Goal: Navigation & Orientation: Find specific page/section

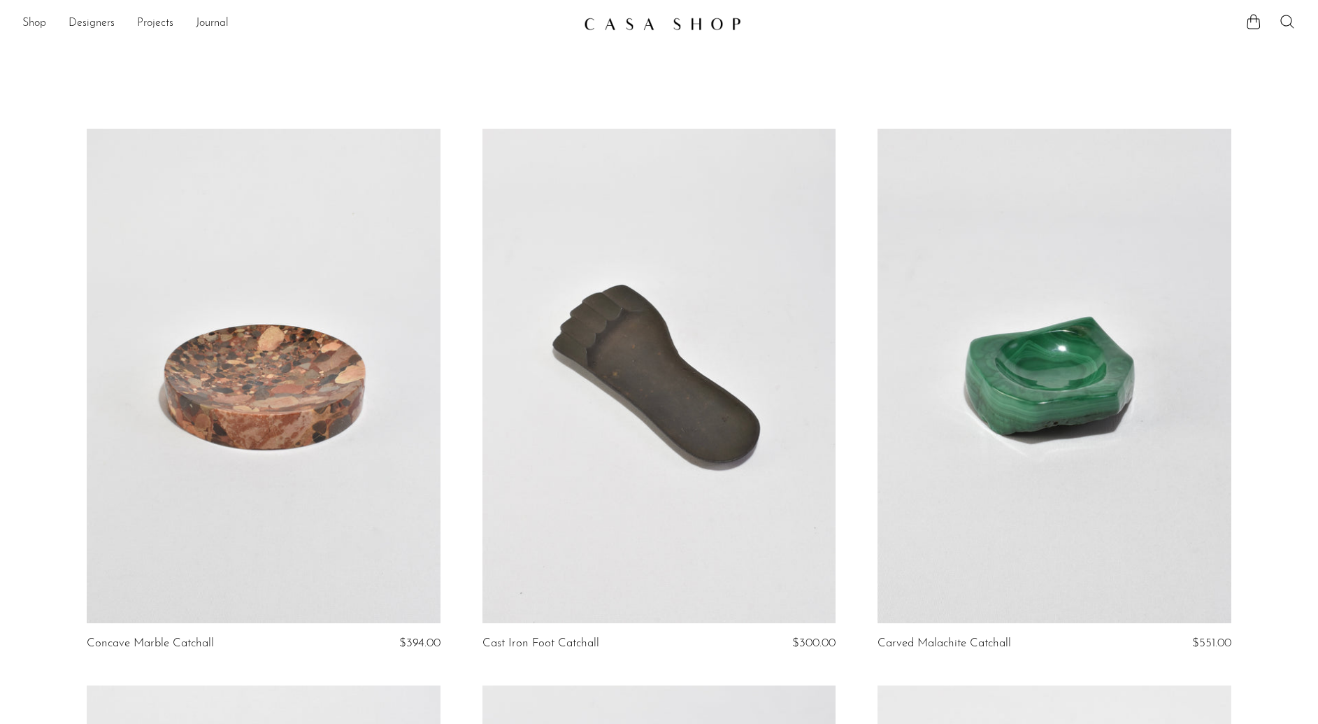
click at [631, 24] on img at bounding box center [662, 24] width 157 height 14
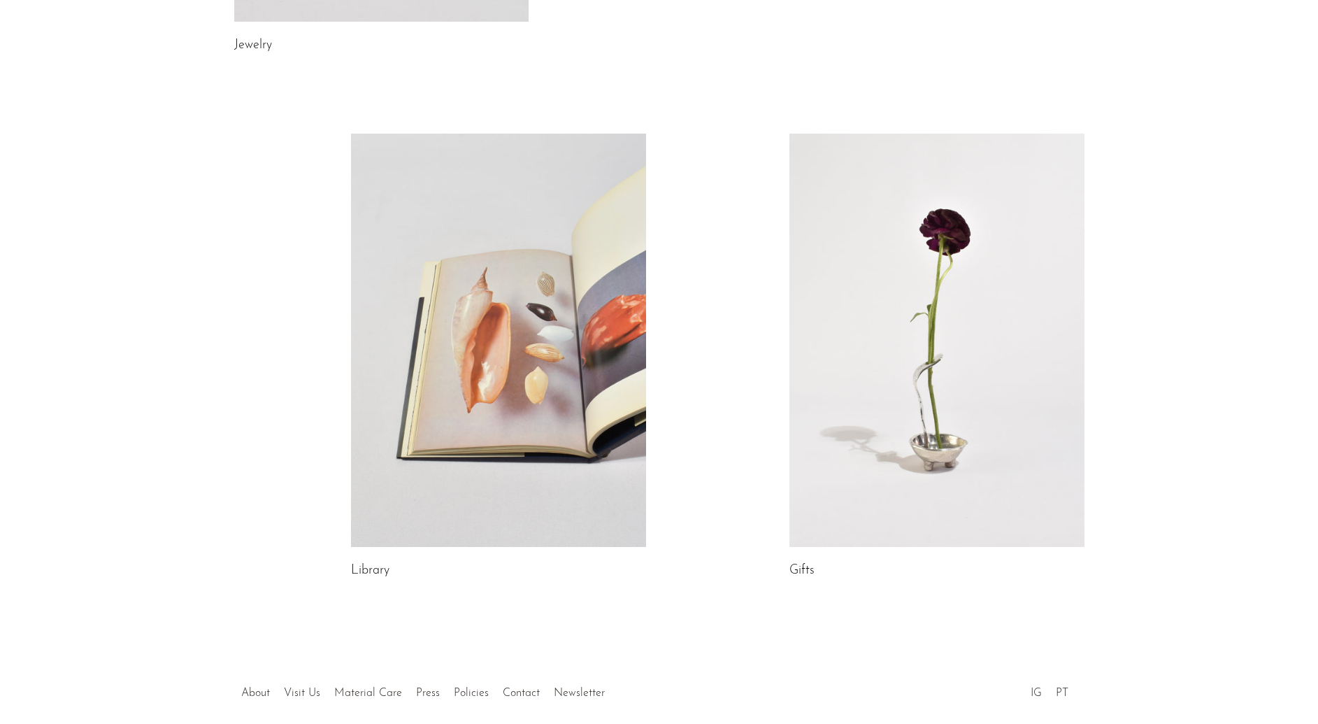
scroll to position [636, 0]
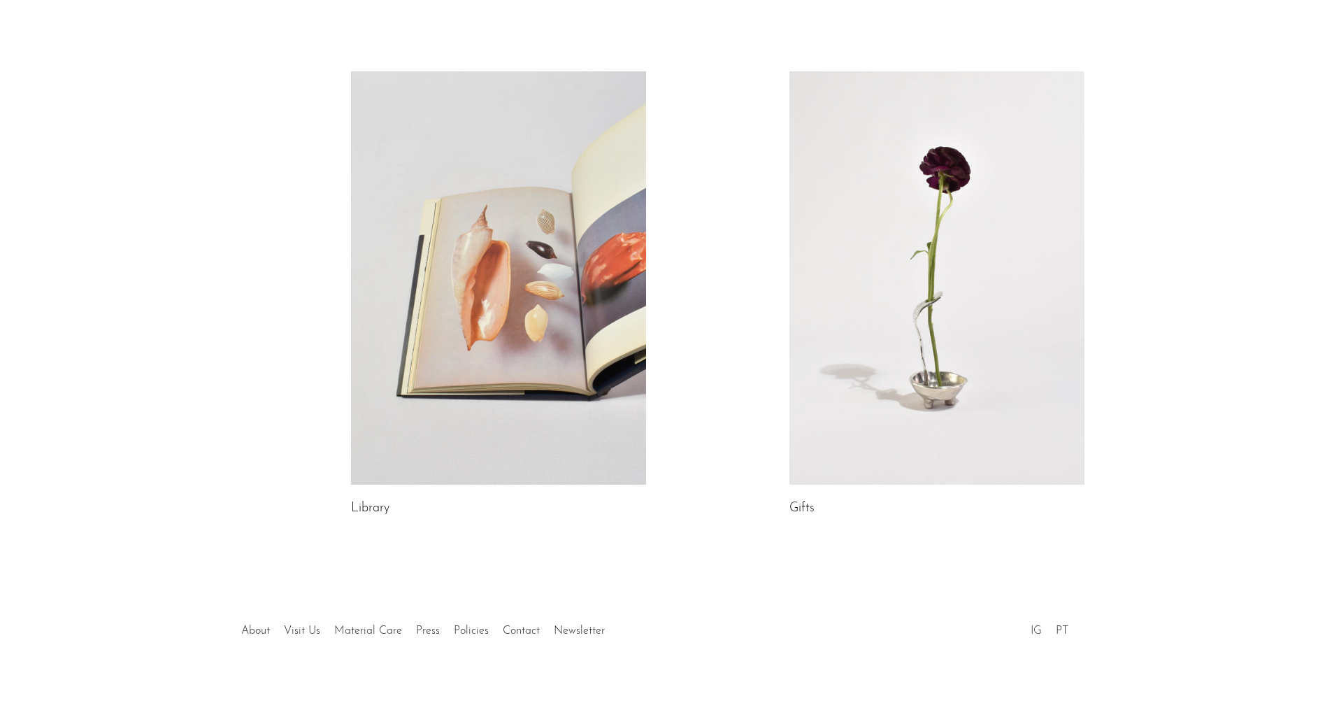
click at [1038, 632] on link "IG" at bounding box center [1036, 630] width 11 height 11
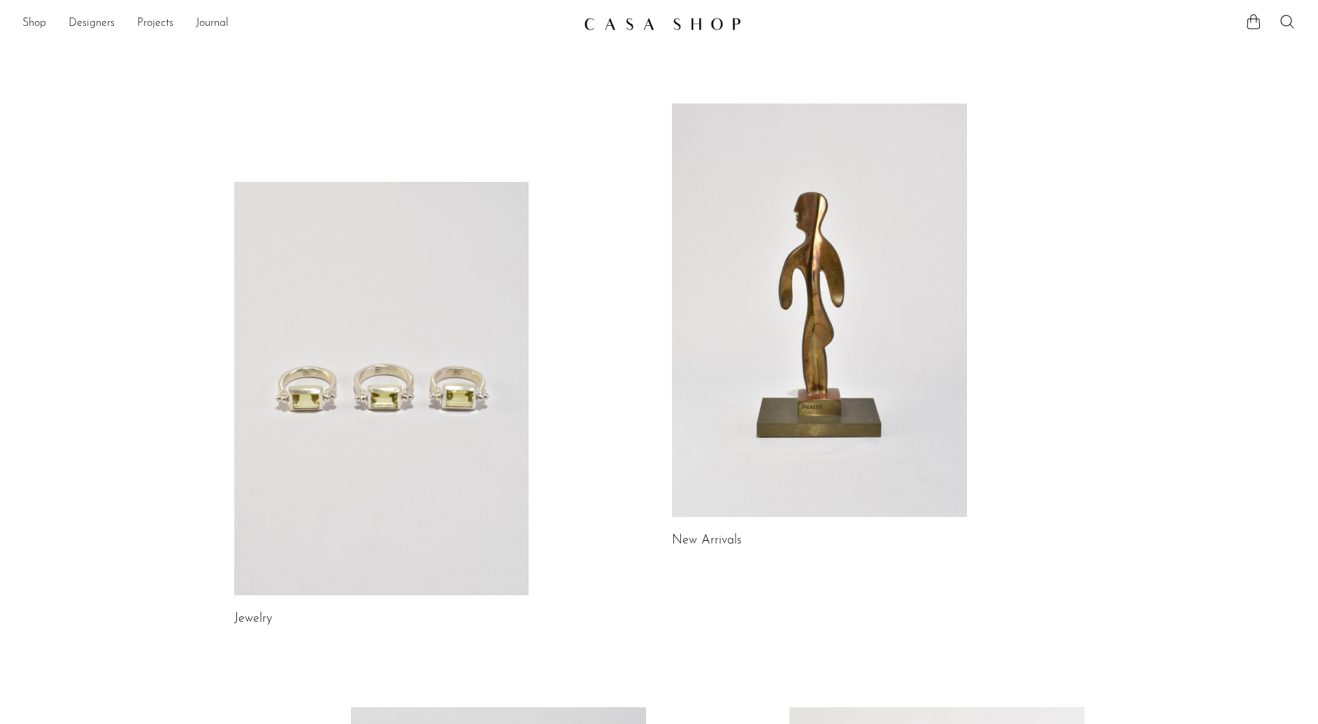
click at [677, 29] on img at bounding box center [662, 24] width 157 height 14
click at [143, 16] on link "Projects" at bounding box center [155, 24] width 36 height 18
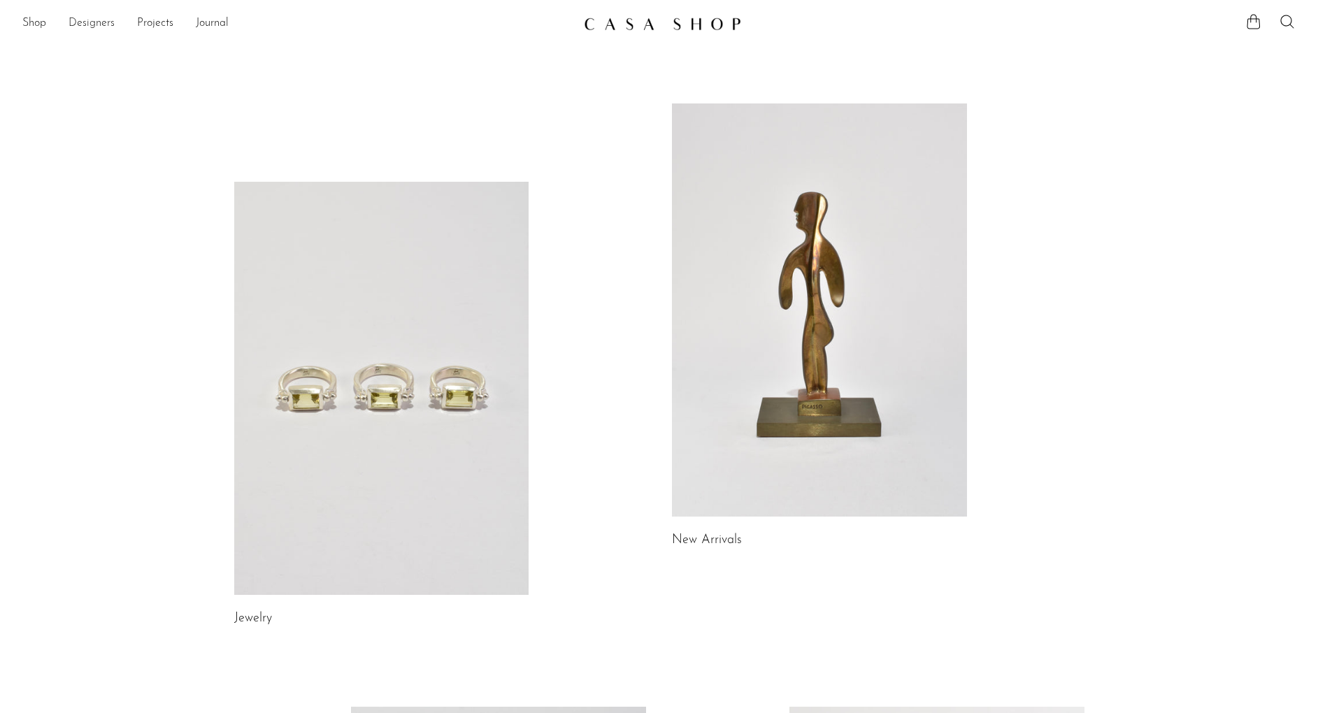
click at [79, 17] on link "Designers" at bounding box center [92, 24] width 46 height 18
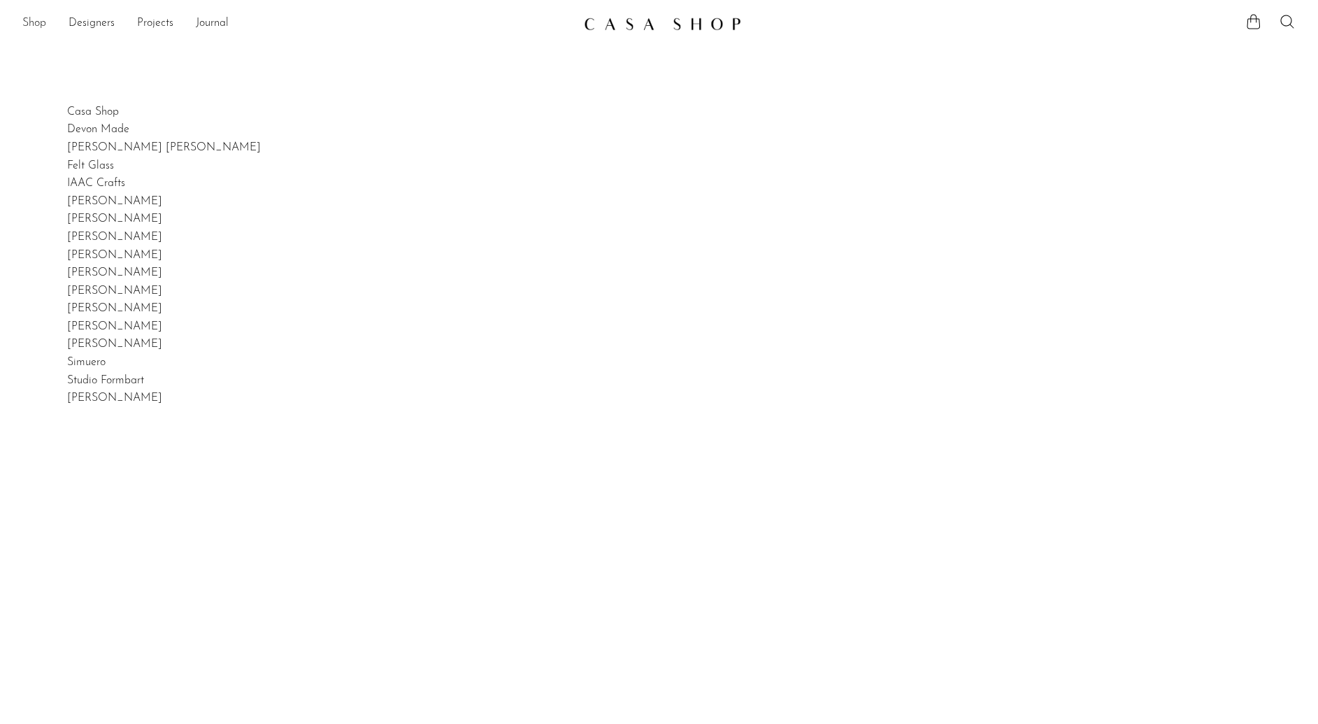
click at [43, 25] on link "Shop" at bounding box center [34, 24] width 24 height 18
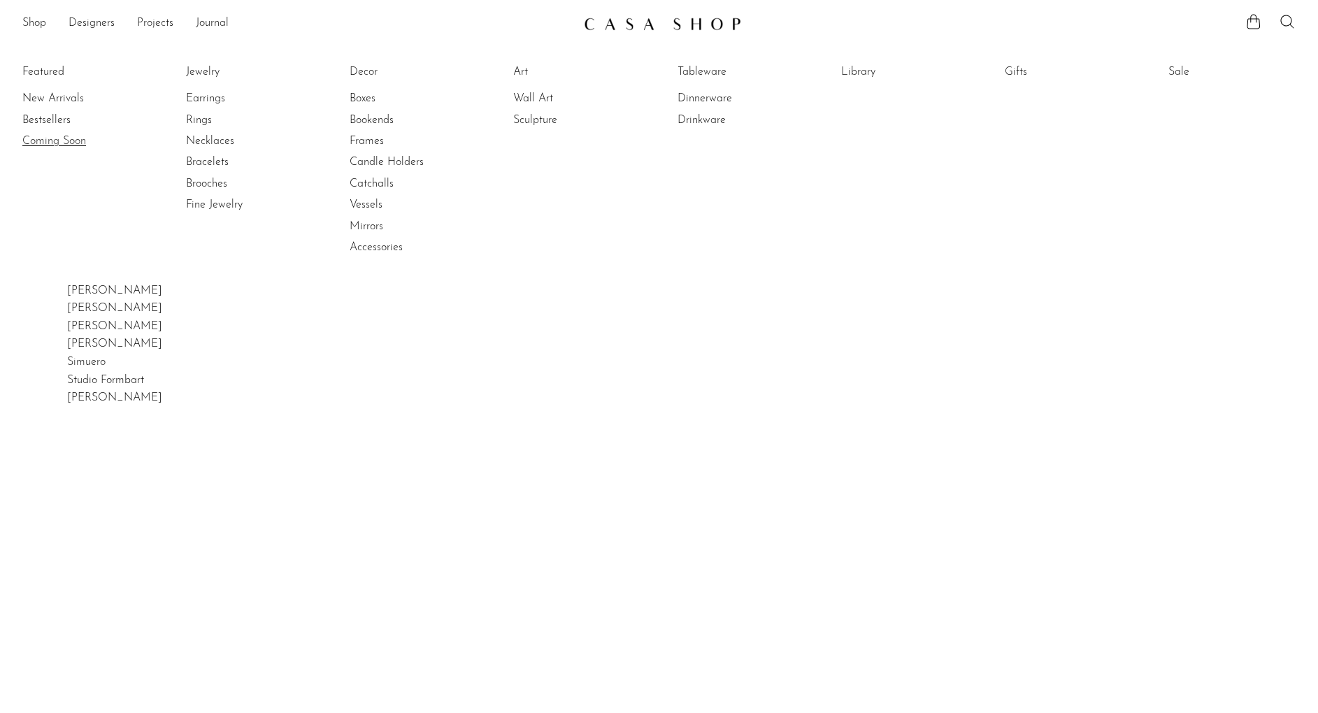
click at [102, 137] on link "Coming Soon" at bounding box center [74, 141] width 105 height 15
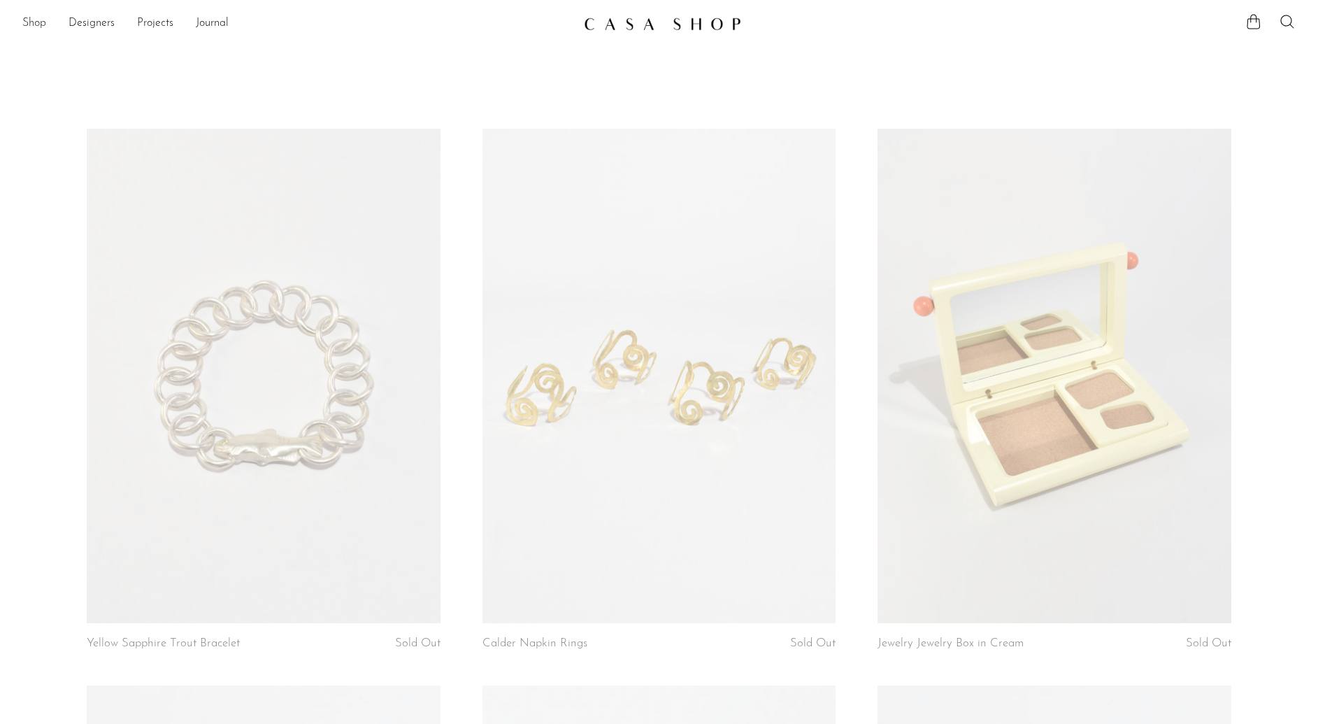
click at [41, 29] on link "Shop" at bounding box center [34, 24] width 24 height 18
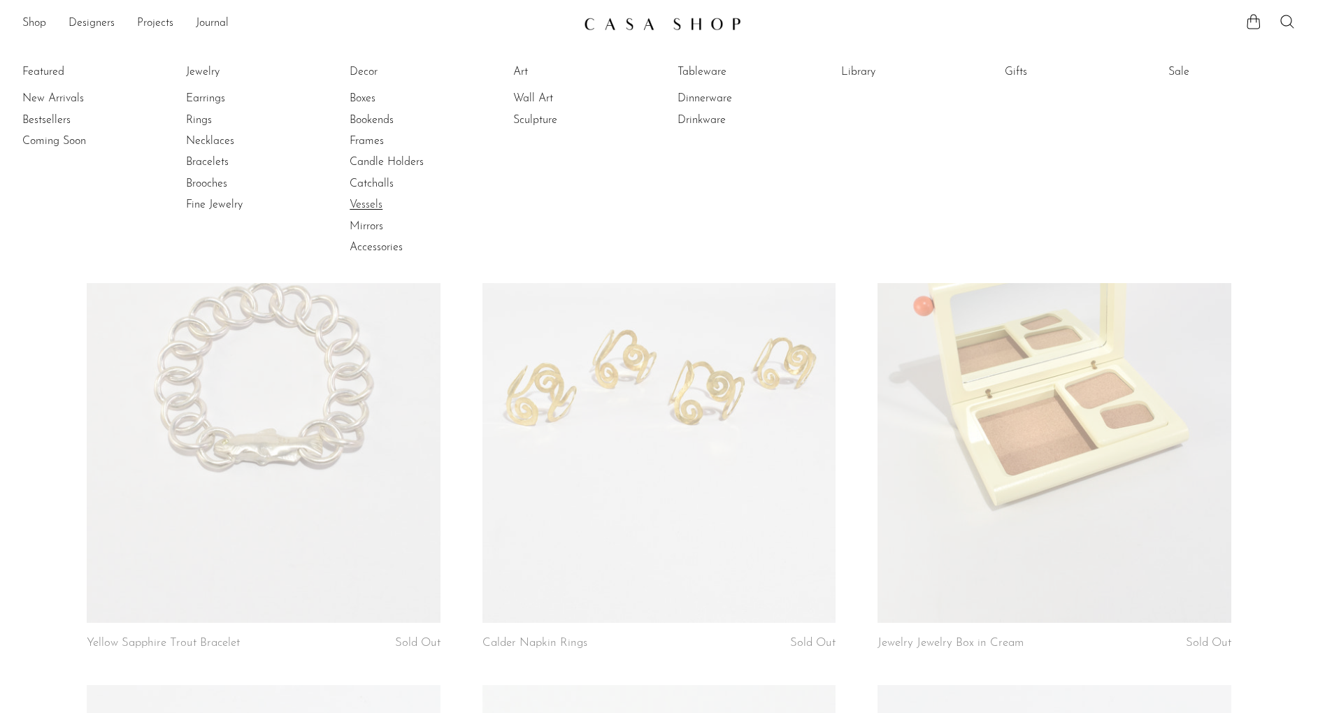
click at [364, 206] on link "Vessels" at bounding box center [402, 204] width 105 height 15
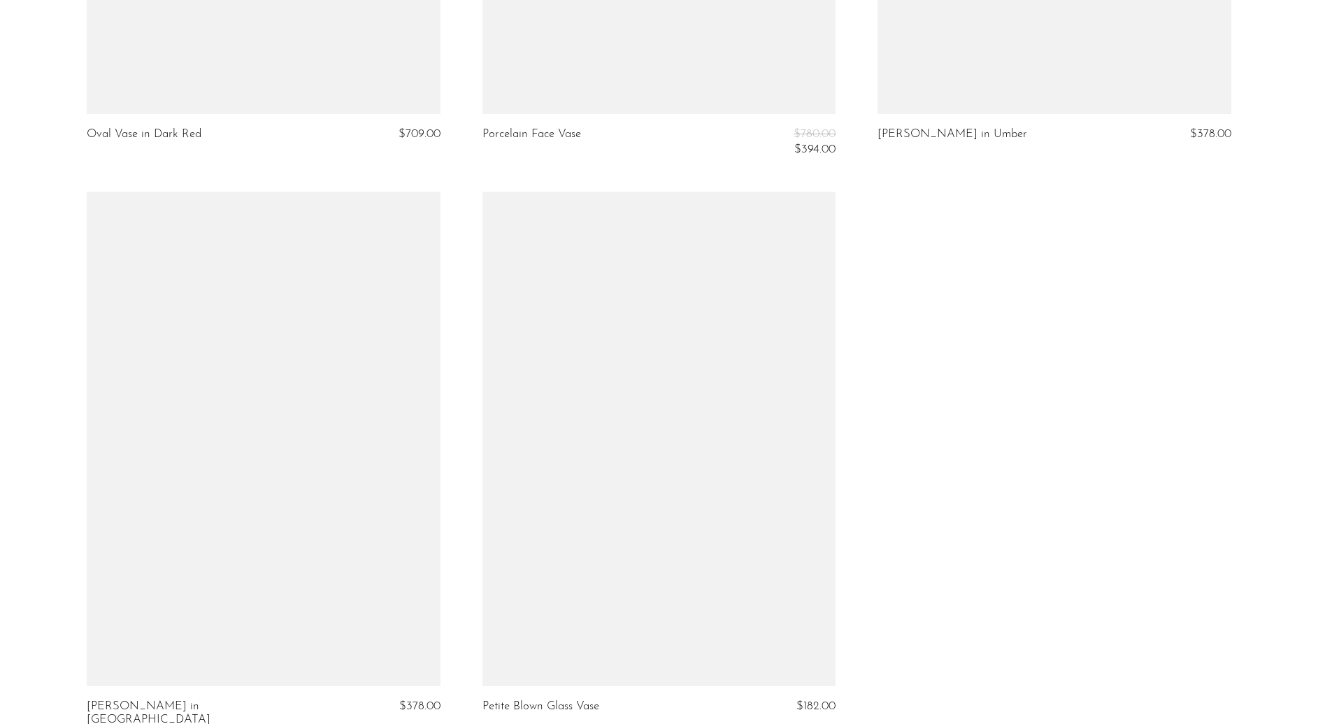
scroll to position [4549, 0]
